Goal: Transaction & Acquisition: Purchase product/service

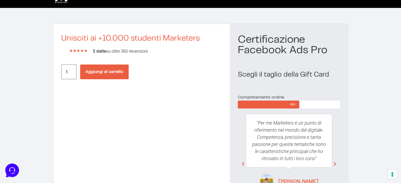
scroll to position [13, 0]
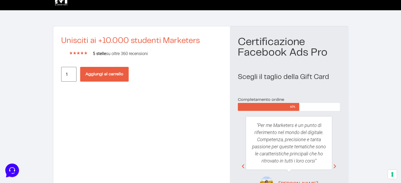
click at [107, 72] on button "Aggiungi al carrello" at bounding box center [104, 74] width 49 height 15
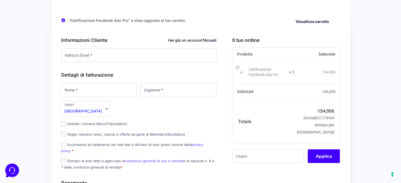
scroll to position [32, 0]
click at [239, 67] on link at bounding box center [237, 67] width 4 height 4
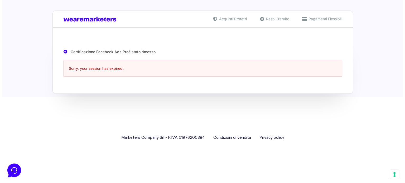
scroll to position [0, 0]
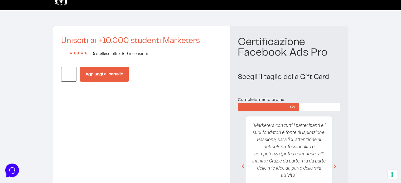
click at [108, 72] on button "Aggiungi al carrello" at bounding box center [104, 74] width 49 height 15
